Goal: Find specific page/section: Find specific page/section

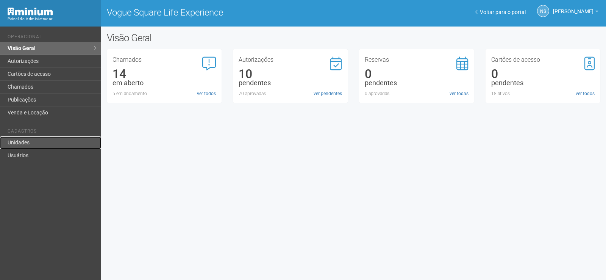
click at [30, 137] on link "Unidades" at bounding box center [50, 142] width 101 height 13
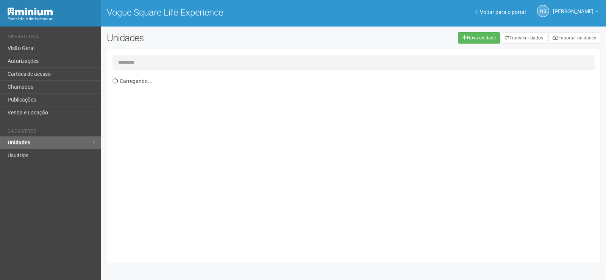
drag, startPoint x: 0, startPoint y: 0, endPoint x: 149, endPoint y: 62, distance: 161.8
click at [149, 62] on input "text" at bounding box center [353, 62] width 482 height 15
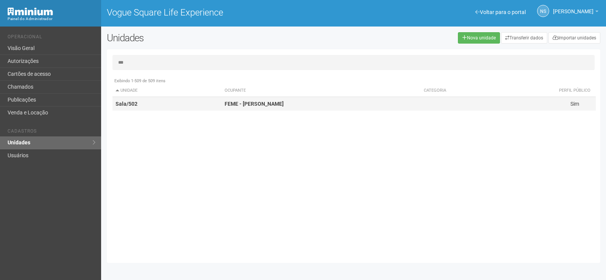
type input "***"
click at [194, 102] on td "Sala/502" at bounding box center [166, 104] width 109 height 14
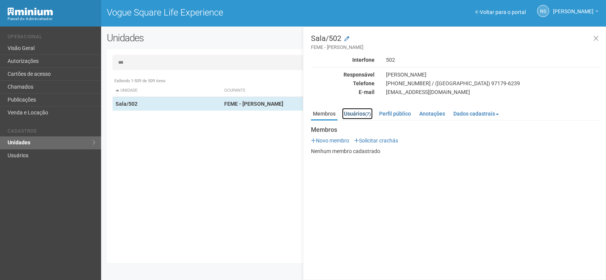
click at [361, 115] on link "Usuários (7)" at bounding box center [357, 113] width 31 height 11
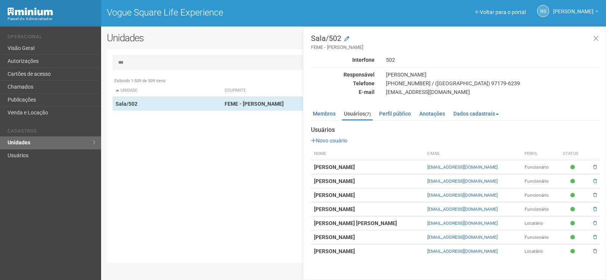
click at [228, 171] on div "Exibindo 1-509 de 509 itens Unidade Ocupante Categoria Perfil público Loja/101 …" at bounding box center [356, 165] width 488 height 183
drag, startPoint x: 428, startPoint y: 223, endPoint x: 478, endPoint y: 220, distance: 50.5
click at [478, 220] on tr "[PERSON_NAME] [PERSON_NAME] [EMAIL_ADDRESS][DOMAIN_NAME] Locatário" at bounding box center [455, 223] width 289 height 14
click at [595, 34] on button at bounding box center [596, 39] width 16 height 16
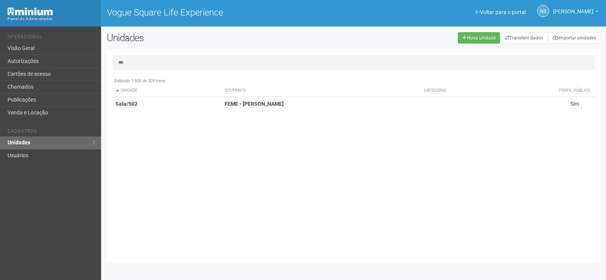
click at [515, 145] on div "Exibindo 1-509 de 509 itens Unidade Ocupante Categoria Perfil público Loja/101 …" at bounding box center [356, 165] width 488 height 183
